Goal: Find specific page/section: Find specific page/section

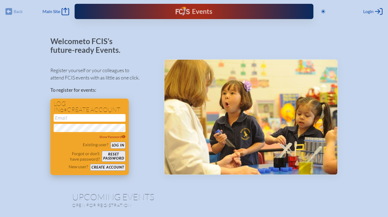
type input "[EMAIL_ADDRESS][DOMAIN_NAME]"
click at [118, 144] on button "Log in" at bounding box center [118, 145] width 15 height 7
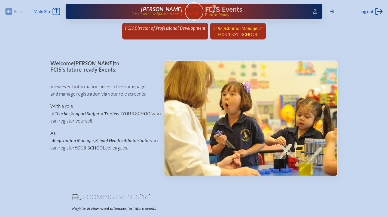
click at [234, 31] on span "at [GEOGRAPHIC_DATA]" at bounding box center [240, 31] width 45 height 12
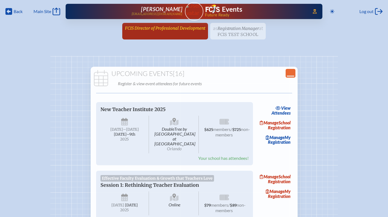
click at [166, 27] on span "FCIS Director of Professional Development" at bounding box center [165, 28] width 80 height 5
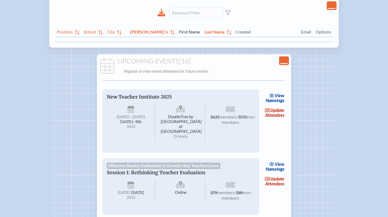
scroll to position [103, 0]
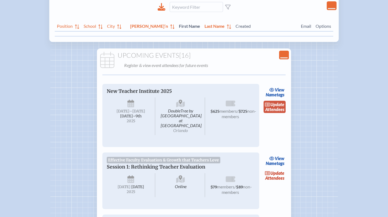
click at [281, 109] on link "update Attendees" at bounding box center [275, 107] width 22 height 13
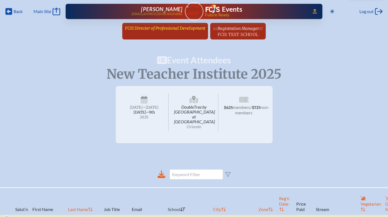
click at [178, 28] on span "FCIS Director of Professional Development" at bounding box center [165, 28] width 80 height 5
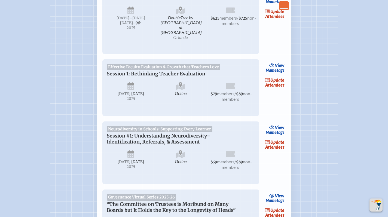
scroll to position [198, 0]
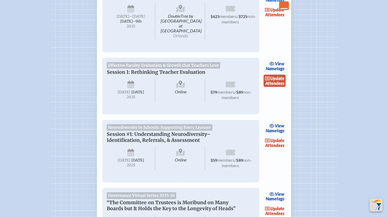
click at [276, 76] on link "update Attendees" at bounding box center [275, 81] width 22 height 13
